Goal: Information Seeking & Learning: Learn about a topic

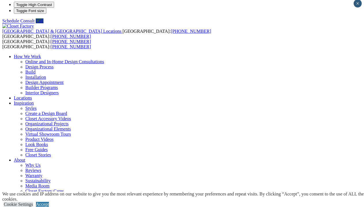
scroll to position [1, 0]
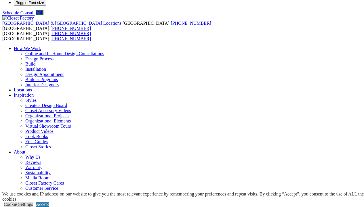
scroll to position [12, 0]
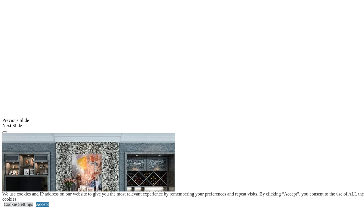
scroll to position [367, 0]
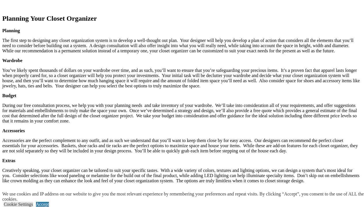
scroll to position [820, 0]
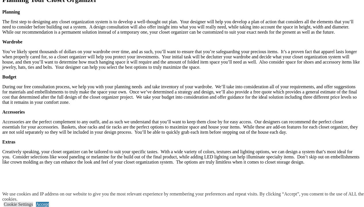
scroll to position [838, 0]
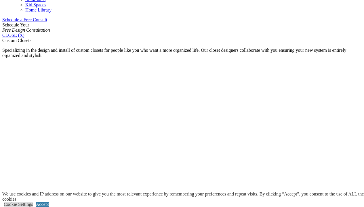
scroll to position [369, 0]
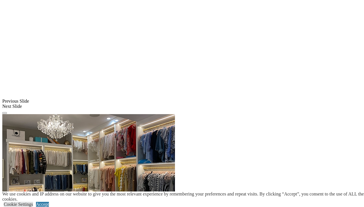
scroll to position [481, 0]
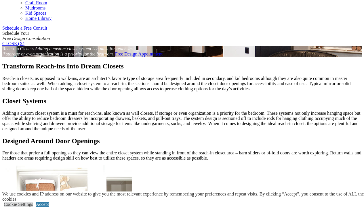
scroll to position [347, 0]
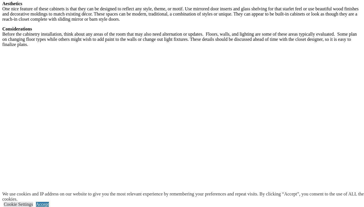
scroll to position [826, 0]
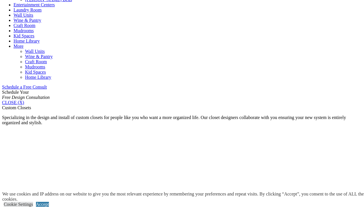
scroll to position [302, 0]
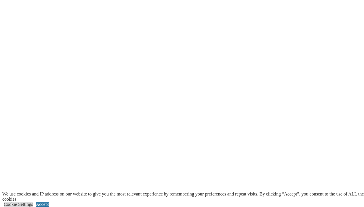
scroll to position [759, 0]
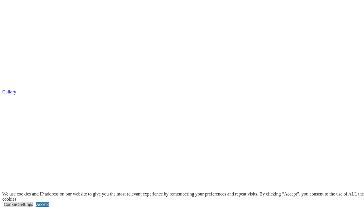
scroll to position [117, 0]
